Goal: Find specific page/section: Find specific page/section

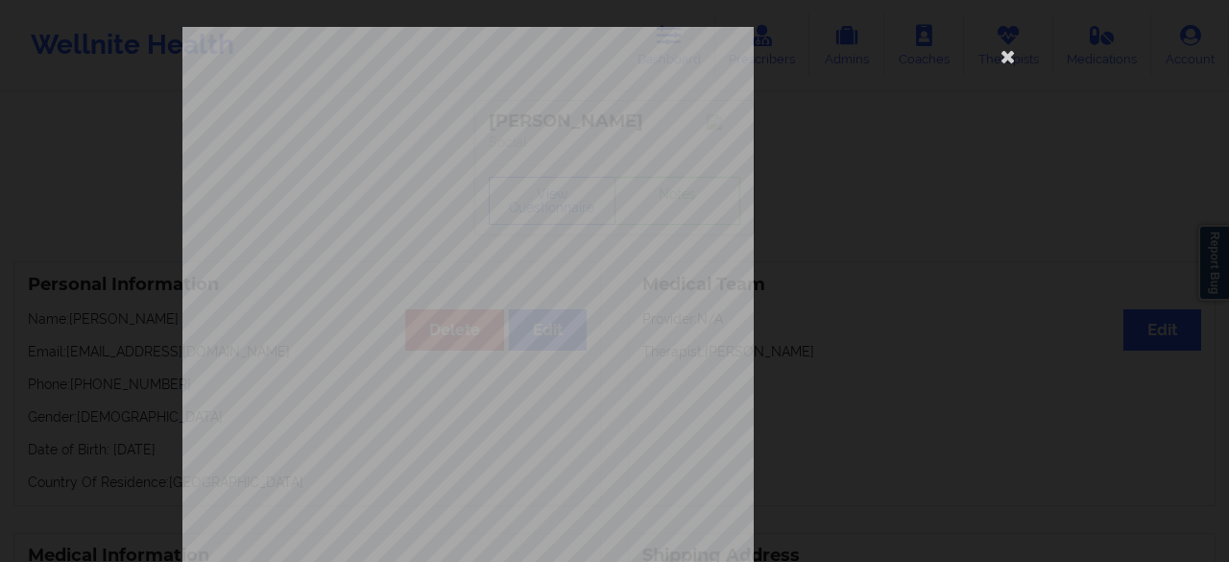
click at [1002, 54] on icon at bounding box center [1008, 55] width 31 height 31
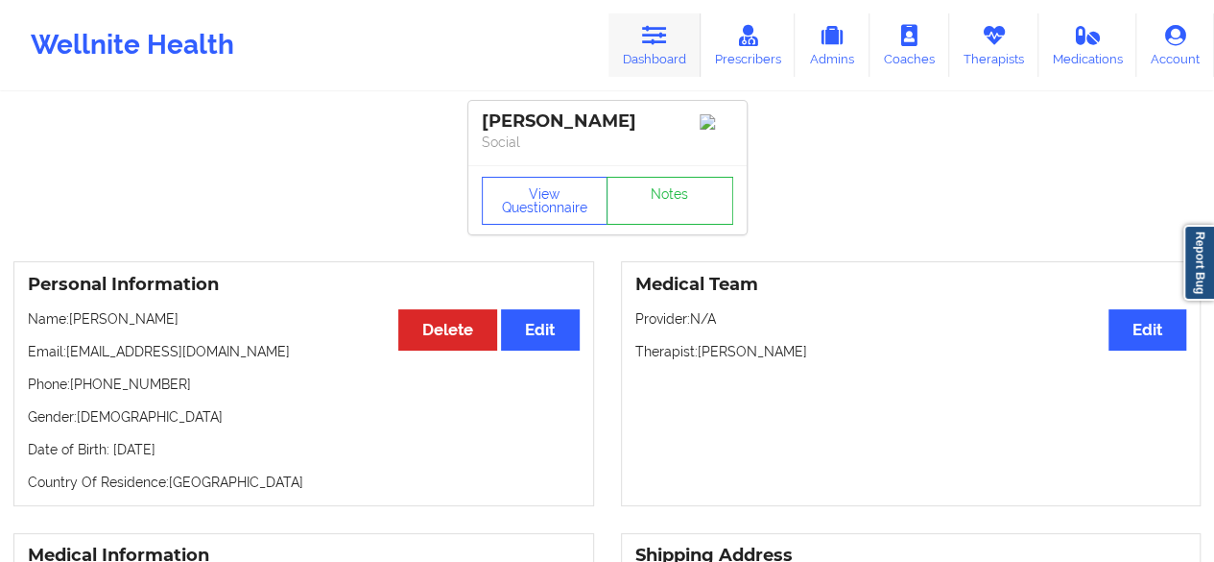
click at [656, 47] on link "Dashboard" at bounding box center [655, 44] width 92 height 63
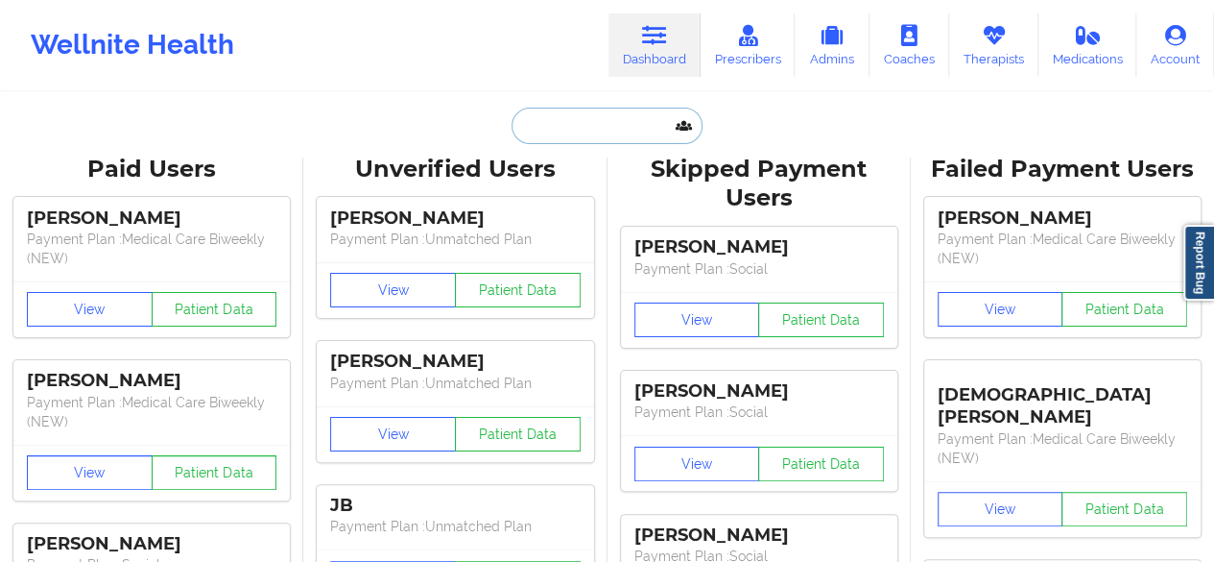
click at [565, 140] on input "text" at bounding box center [607, 126] width 190 height 36
paste input "[PERSON_NAME]"
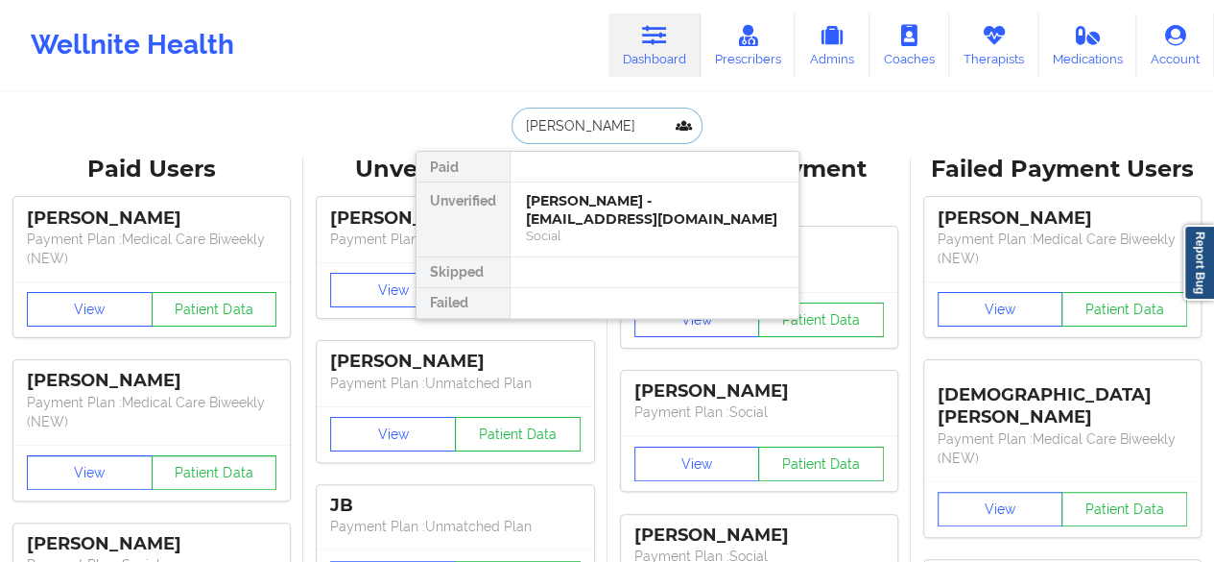
type input "[PERSON_NAME]"
click at [582, 226] on div "[PERSON_NAME] - [EMAIL_ADDRESS][DOMAIN_NAME]" at bounding box center [654, 210] width 257 height 36
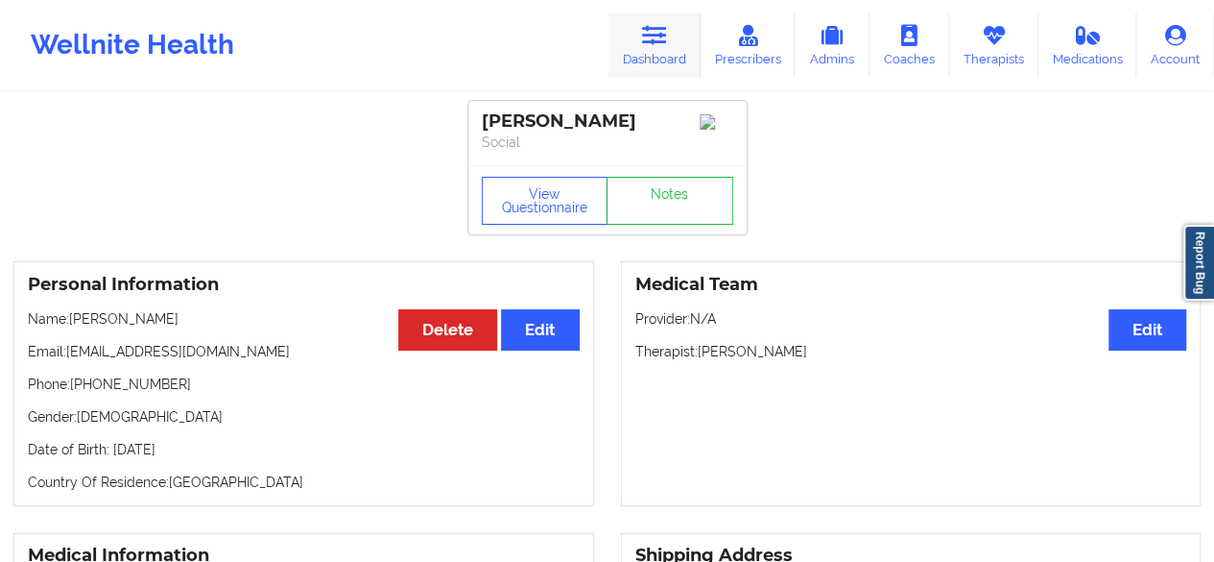
click at [653, 56] on link "Dashboard" at bounding box center [655, 44] width 92 height 63
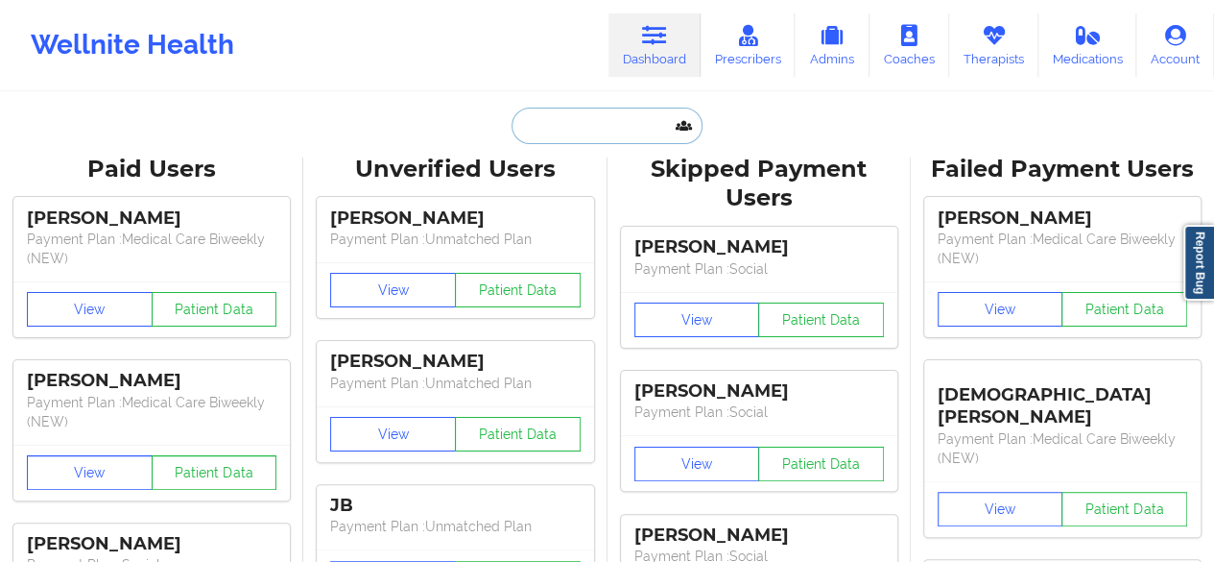
click at [595, 112] on input "text" at bounding box center [607, 126] width 190 height 36
paste input "[PERSON_NAME]"
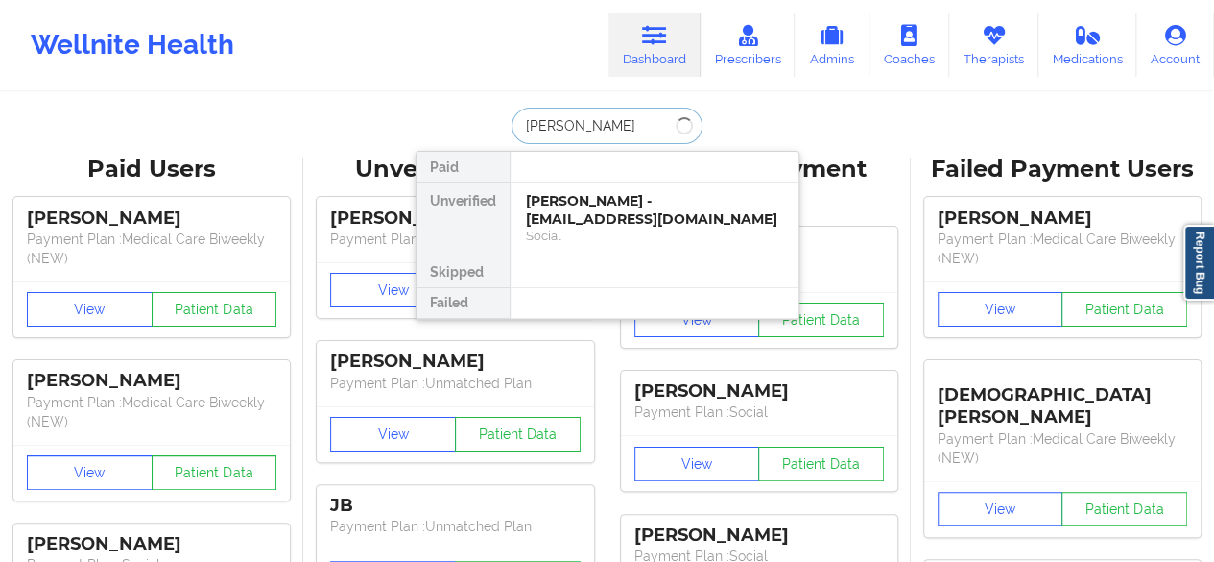
type input "[PERSON_NAME]"
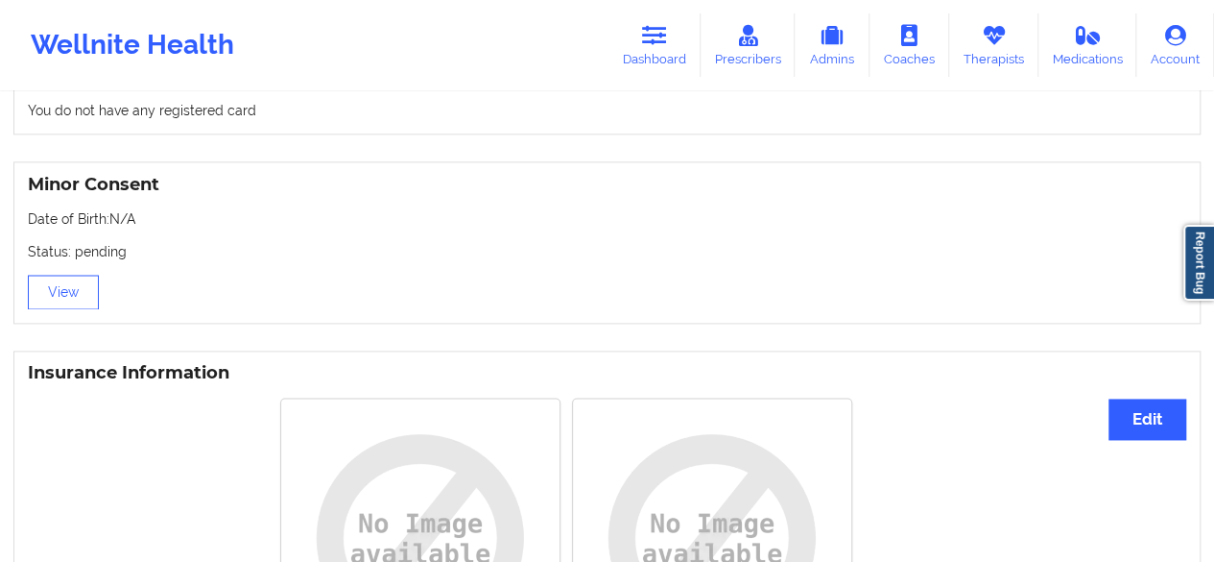
scroll to position [1167, 0]
